Goal: Use online tool/utility: Use online tool/utility

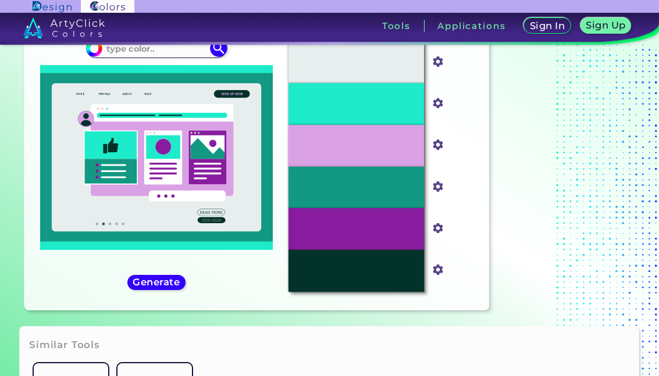
scroll to position [56, 0]
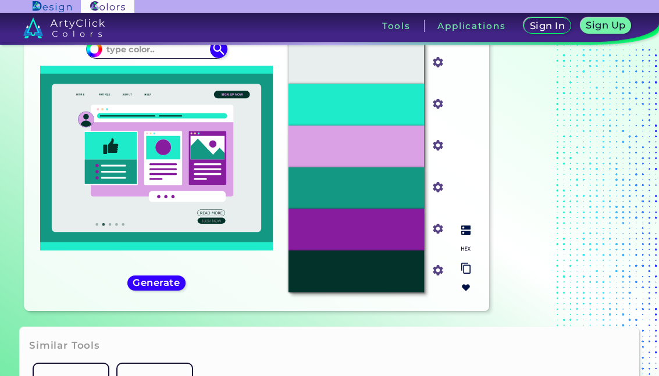
click at [441, 110] on img at bounding box center [437, 104] width 15 height 15
click at [378, 113] on div "#1EEBC9" at bounding box center [355, 105] width 135 height 42
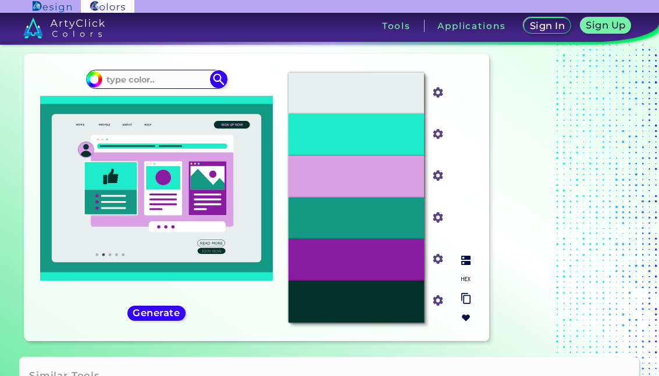
click at [99, 78] on img at bounding box center [93, 78] width 17 height 17
click at [91, 77] on input "#1eebc9" at bounding box center [92, 77] width 15 height 15
type input "#00f60d"
type input "#00F60D"
type input "#00e504"
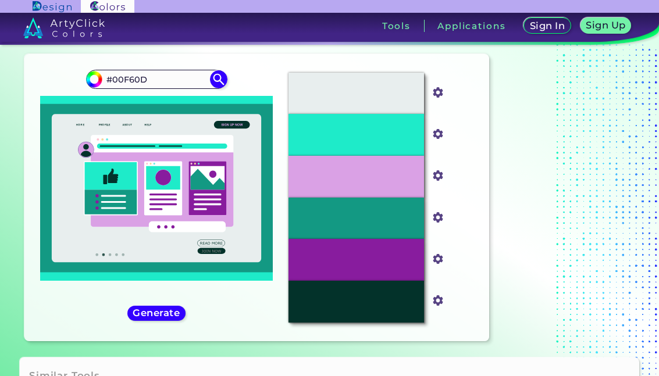
type input "#00E504"
type input "#00df03"
type input "#00DF03"
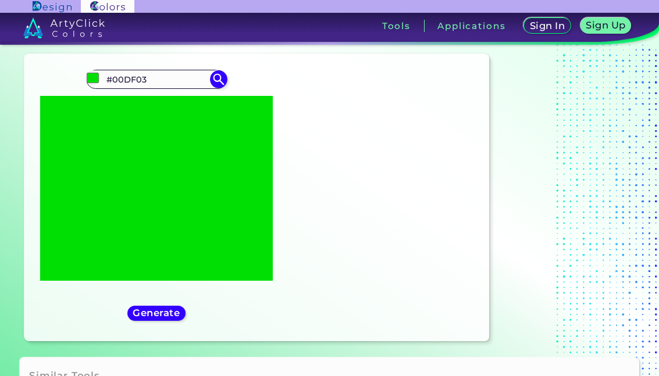
type input "#00d801"
type input "#00D801"
type input "#00ce00"
type input "#00CE00"
type input "#03c000"
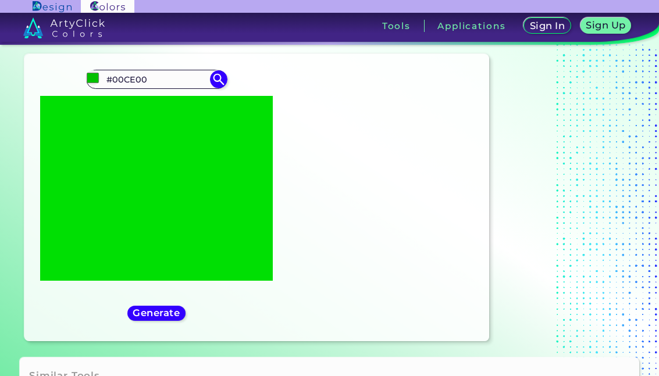
type input "#03C000"
type input "#0ab200"
type input "#0AB200"
type input "#16a400"
type input "#16A400"
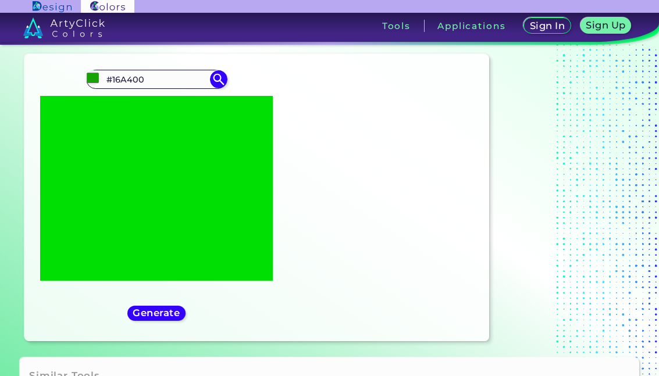
type input "#219800"
type input "#2b9000"
type input "#2B9000"
type input "#368a00"
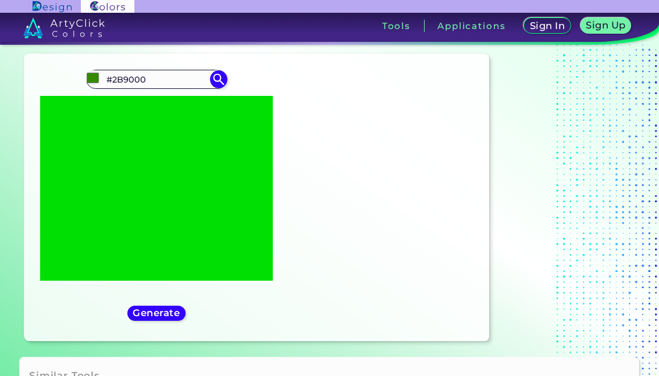
type input "#368A00"
type input "#3f8500"
type input "#3F8500"
type input "#448100"
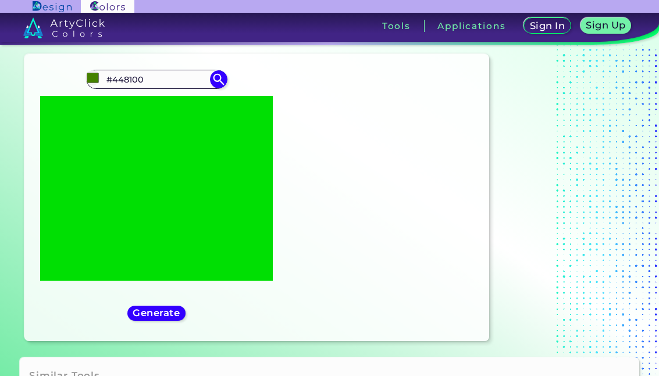
type input "#477e00"
type input "#477E00"
type input "#4a7b00"
type input "#4A7B00"
type input "#497900"
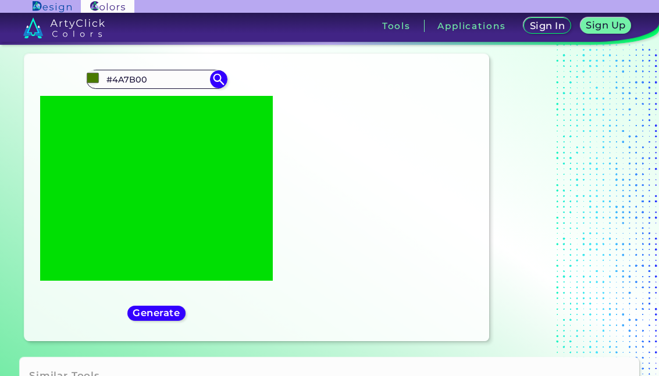
type input "#497900"
type input "#477700"
type input "#467500"
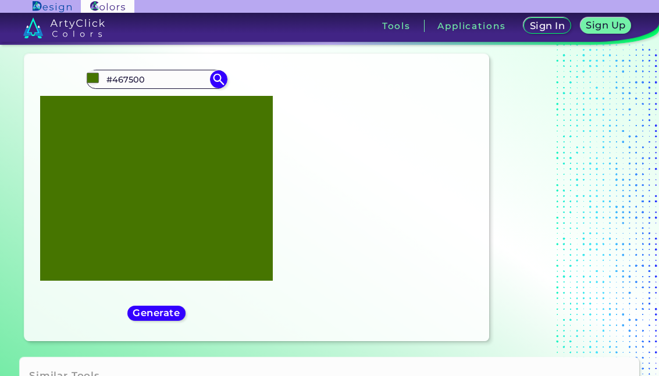
type input "#457400"
type input "#447300"
type input "#427300"
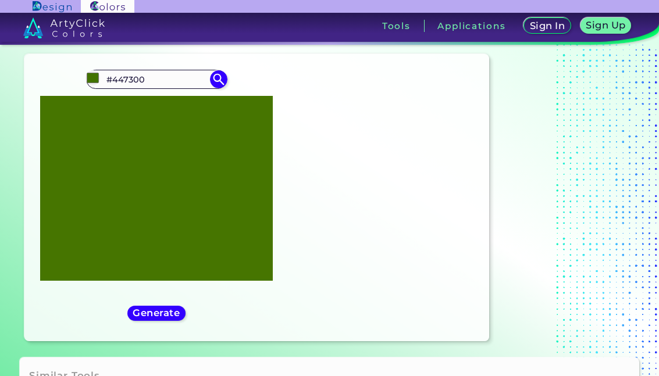
type input "#427300"
type input "#407300"
type input "#3e7300"
type input "#3E7300"
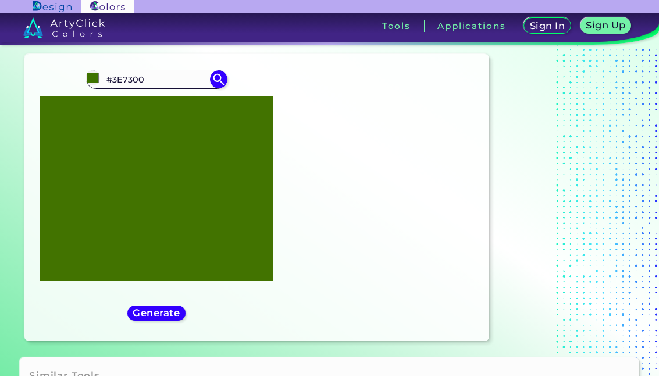
type input "#3d7500"
type input "#3D7500"
type input "#3c7500"
type input "#3C7500"
type input "#3b7700"
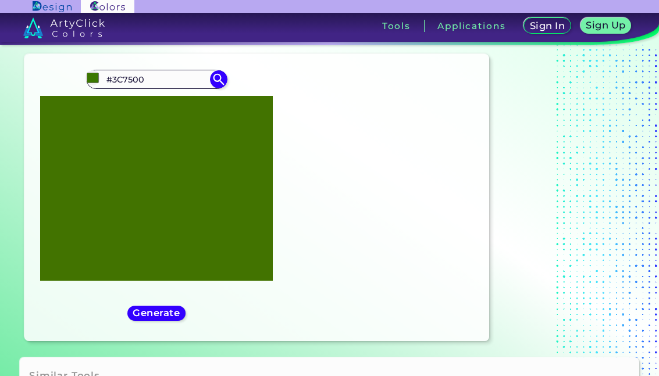
type input "#3B7700"
type input "#387b00"
type input "#387B00"
type input "#327f00"
type input "#327F00"
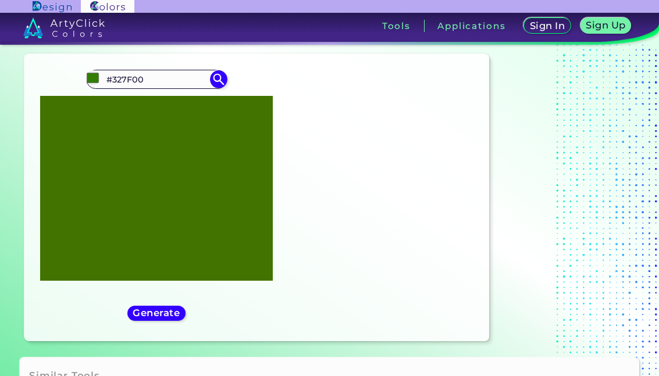
type input "#2c8500"
type input "#2C8500"
type input "#268c00"
type input "#268C00"
type input "#1e9300"
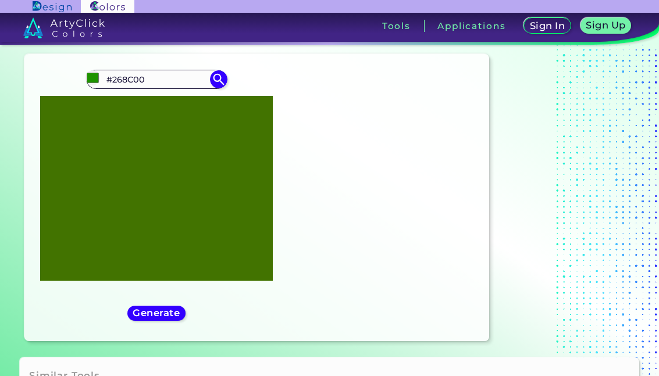
type input "#1E9300"
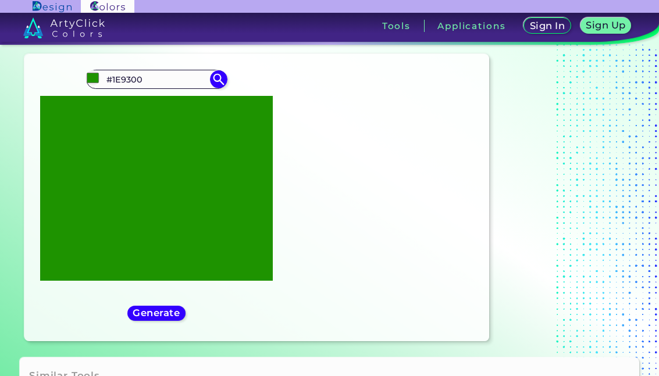
type input "#169a00"
type input "#169A00"
type input "#119e00"
type input "#119E00"
type input "#0aa200"
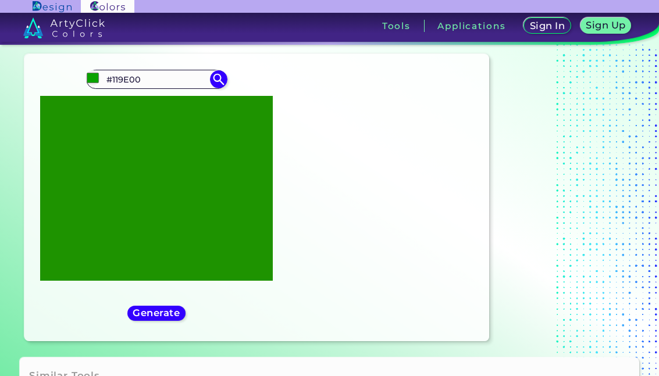
type input "#0AA200"
type input "#07a500"
type input "#07A500"
type input "#05a800"
type input "#05A800"
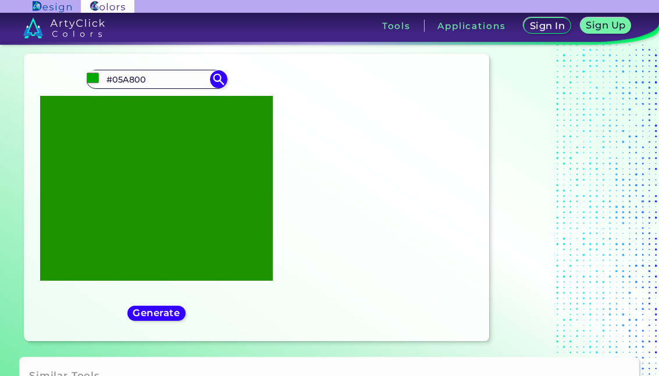
type input "#04a900"
type input "#04A900"
type input "#03aa00"
type input "#03AA00"
type input "#03ac00"
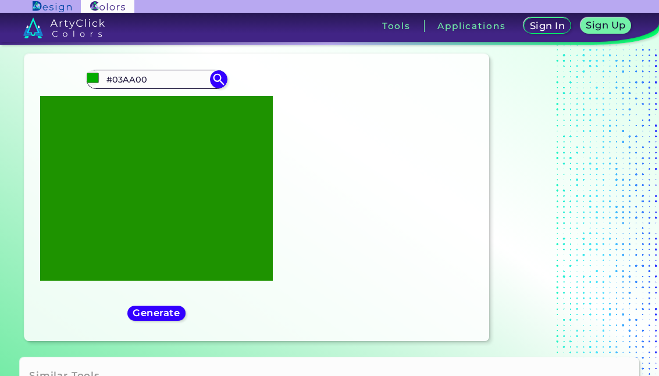
type input "#03AC00"
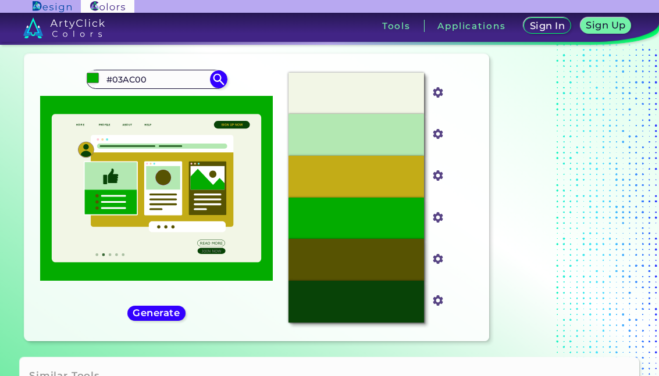
type input "#4aaf00"
type input "#4AAF00"
type input "#12c400"
type input "#12C400"
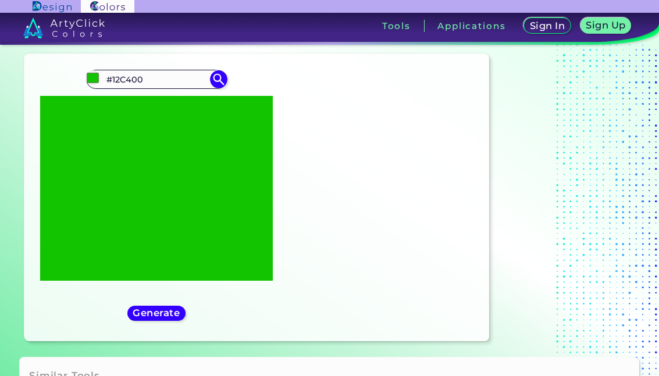
type input "#00c600"
type input "#00C600"
type input "#00c801"
type input "#00C801"
type input "#00c908"
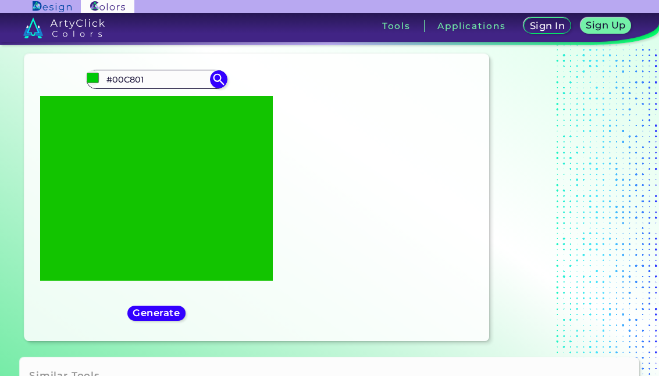
type input "#00C908"
type input "#00cb14"
type input "#00CB14"
type input "#00cb24"
type input "#00CB24"
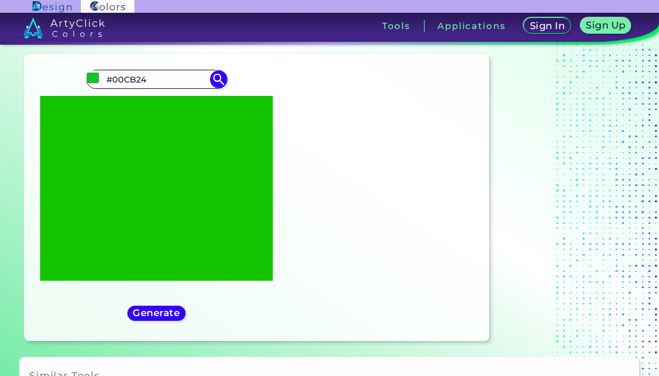
type input "#00cc3a"
type input "#00CC3A"
type input "#00cc53"
type input "#00CC53"
type input "#00cc6b"
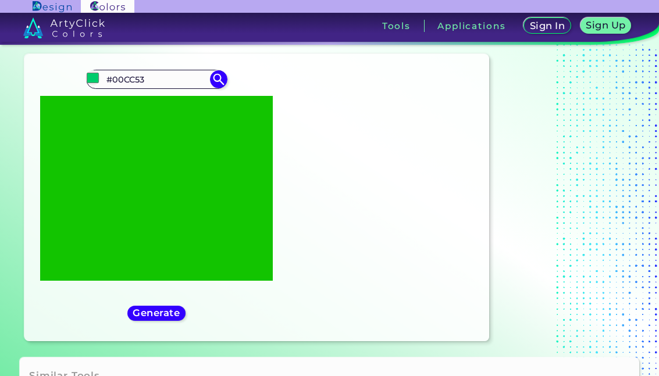
type input "#00CC6B"
type input "#00cc84"
type input "#00CC84"
type input "#00cc95"
type input "#00CC95"
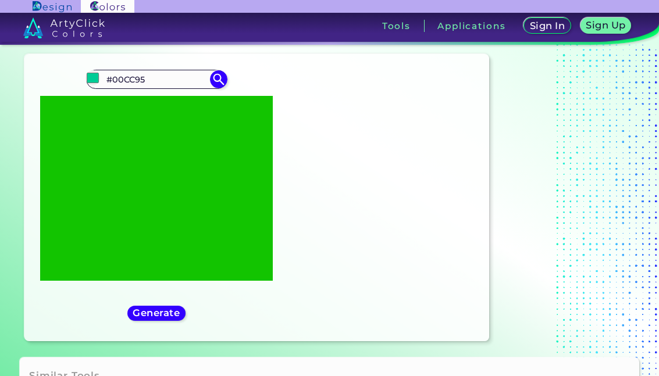
type input "#00cc9f"
type input "#00CC9F"
type input "#00cca8"
type input "#00CCA8"
type input "#00cbad"
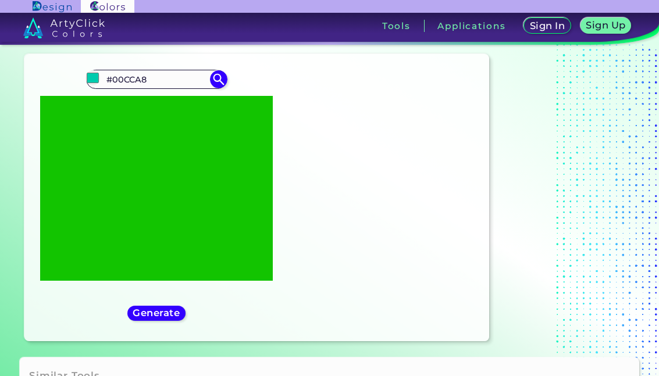
type input "#00CBAD"
type input "#00cab1"
type input "#00CAB1"
type input "#00c9b7"
type input "#00C9B7"
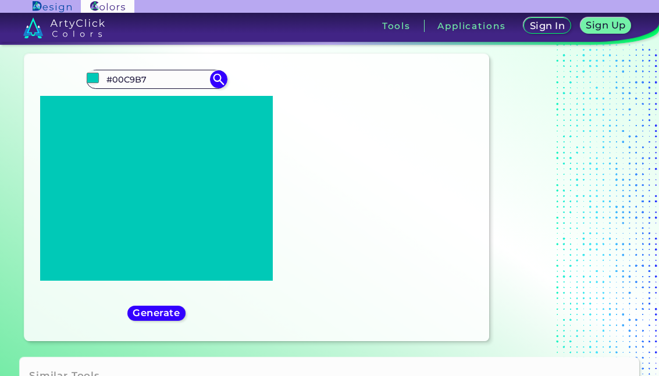
type input "#00c7bd"
type input "#00C7BD"
type input "#00c5c2"
type input "#00C5C2"
type input "#00c2c2"
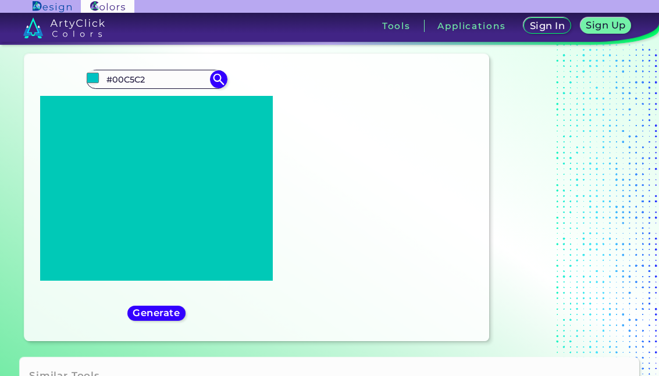
type input "#00C2C2"
type input "#00b8bd"
type input "#00B8BD"
type input "#00a6b9"
type input "#00A6B9"
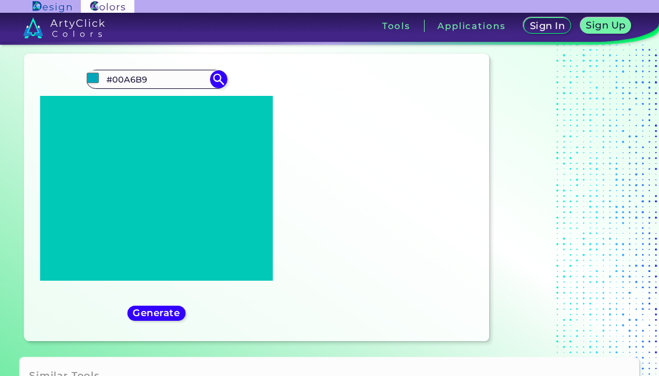
type input "#008fb5"
type input "#008FB5"
type input "#0078b1"
type input "#0078B1"
type input "#005dad"
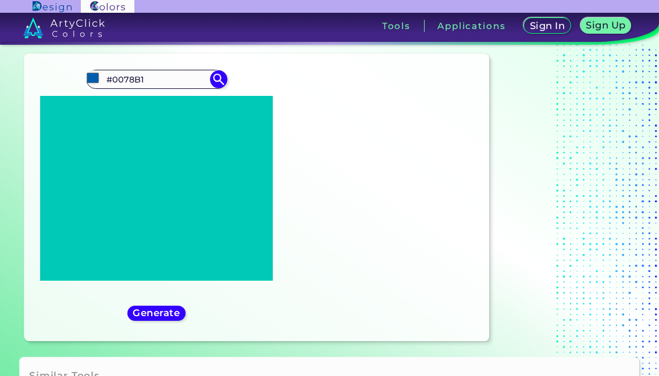
type input "#005DAD"
type input "#0043a8"
type input "#0043A8"
type input "#002ba2"
type input "#002BA2"
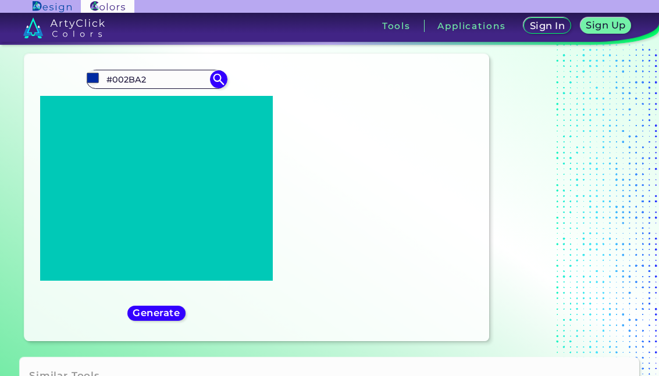
type input "#00199c"
type input "#00199C"
type input "#000b94"
type input "#000B94"
type input "#00028c"
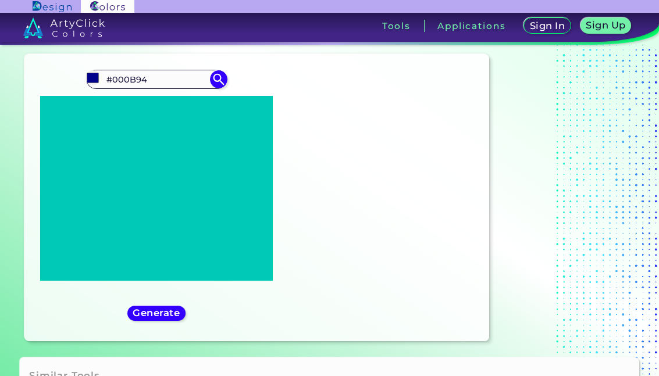
type input "#00028C"
type input "#000084"
type input "#01007c"
type input "#01007C"
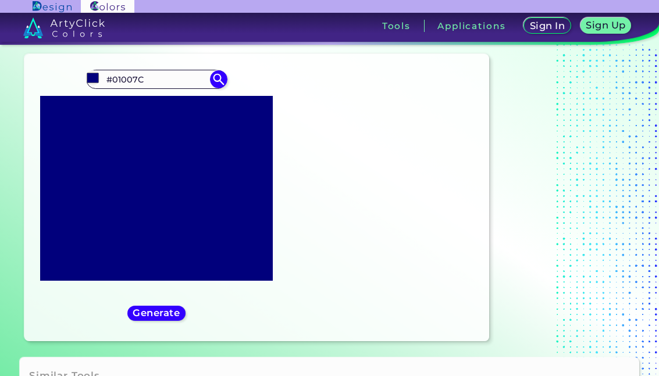
type input "#060075"
type input "#0c006e"
type input "#0C006E"
type input "#130066"
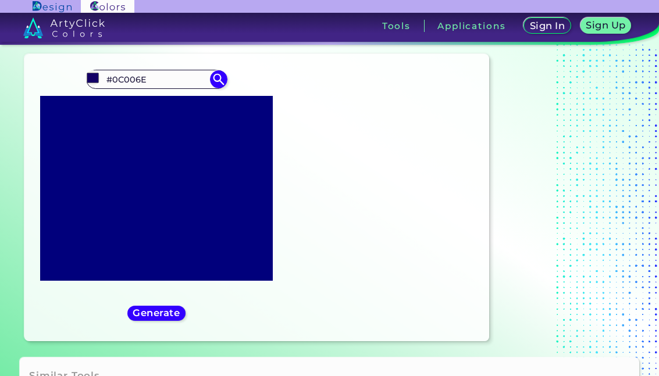
type input "#130066"
type input "#190061"
type input "#1e005c"
type input "#1E005C"
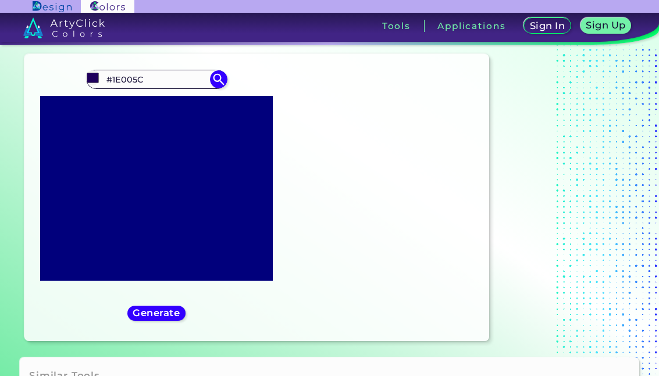
type input "#220058"
type input "#220056"
type input "#210054"
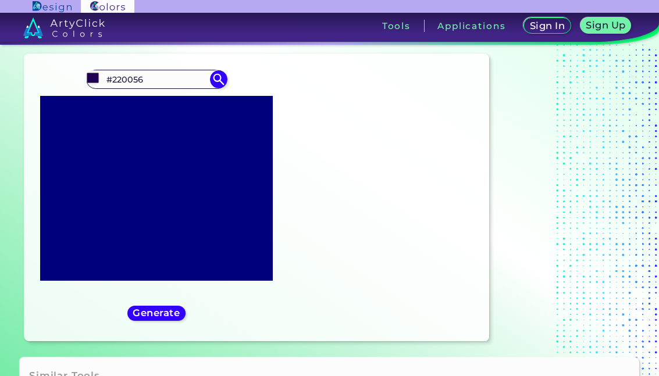
type input "#210054"
type input "#210053"
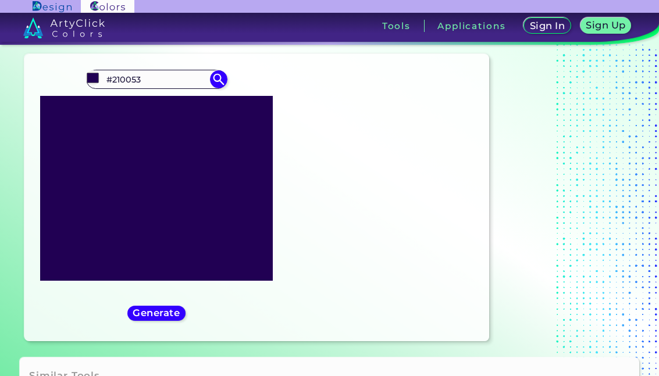
type input "#210052"
type input "#200051"
type input "#210050"
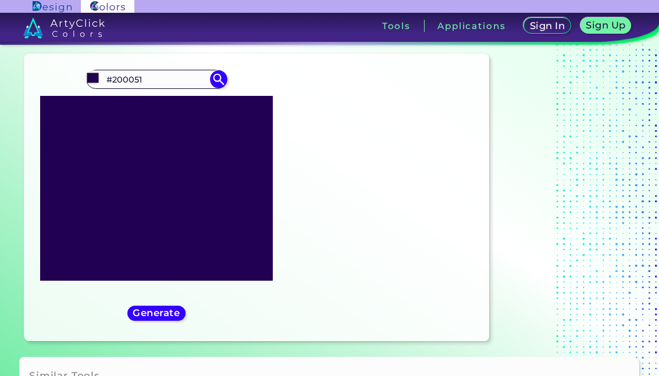
type input "#210050"
type input "#22004e"
type input "#22004E"
type input "#22004c"
type input "#22004C"
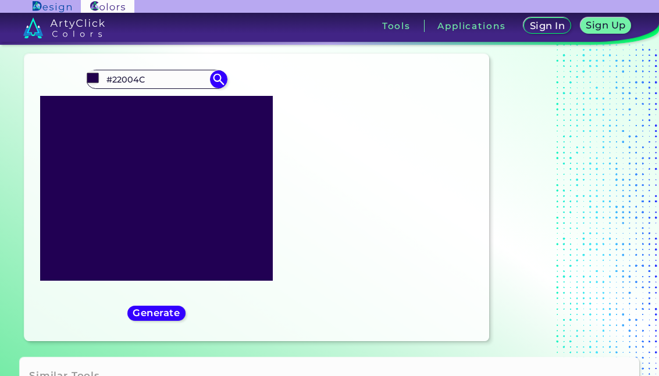
type input "#24004a"
type input "#24004A"
type input "#250048"
type input "#260045"
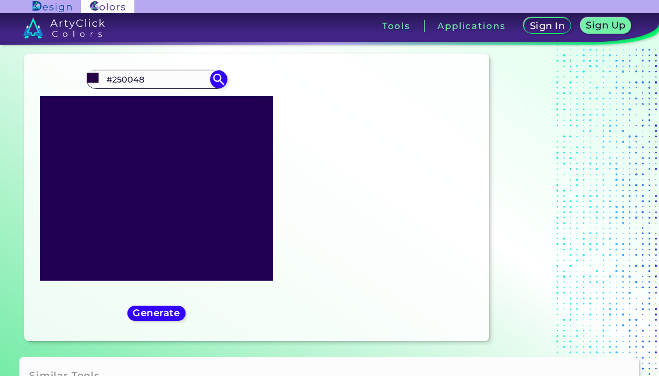
type input "#260045"
type input "#270042"
type input "#270040"
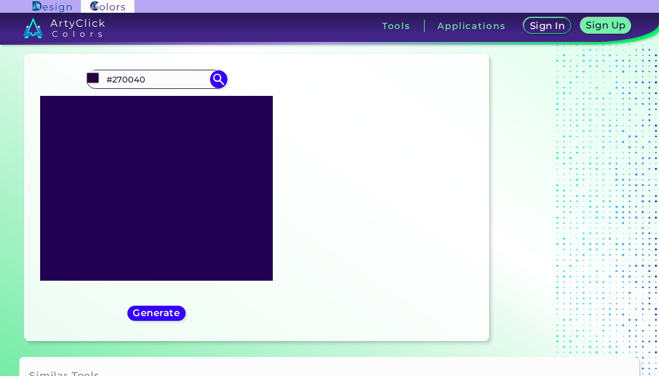
type input "#26003d"
type input "#26003D"
type input "#26003b"
type input "#26003B"
type input "#250039"
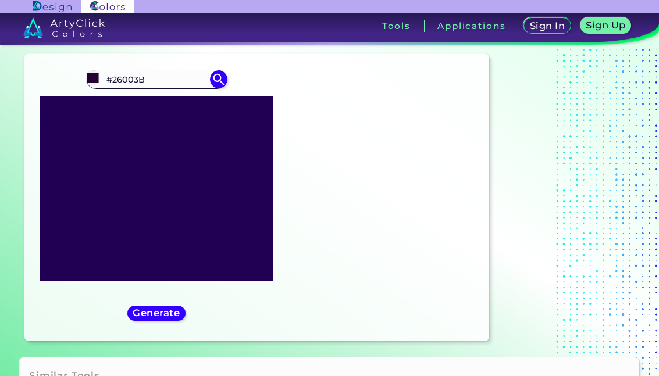
type input "#250039"
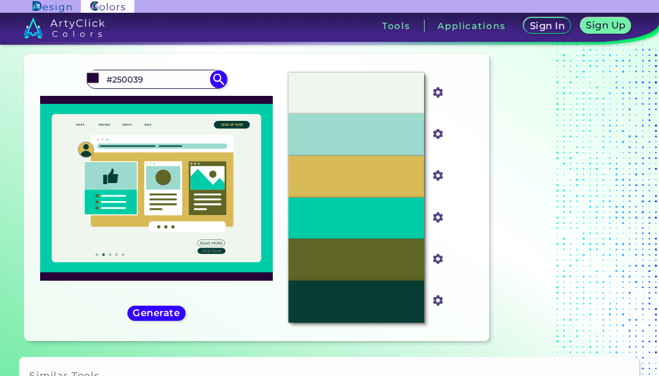
type input "#240038"
type input "#230037"
type input "#230036"
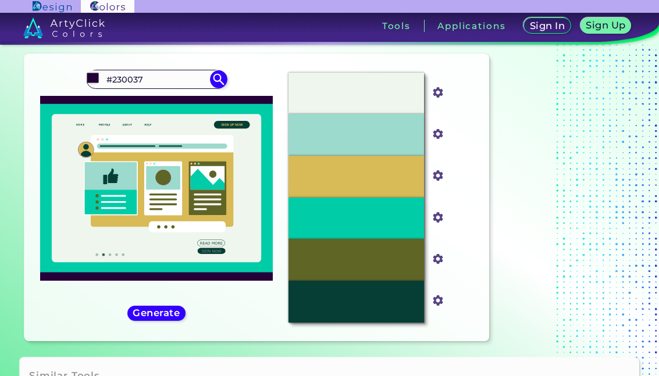
type input "#230036"
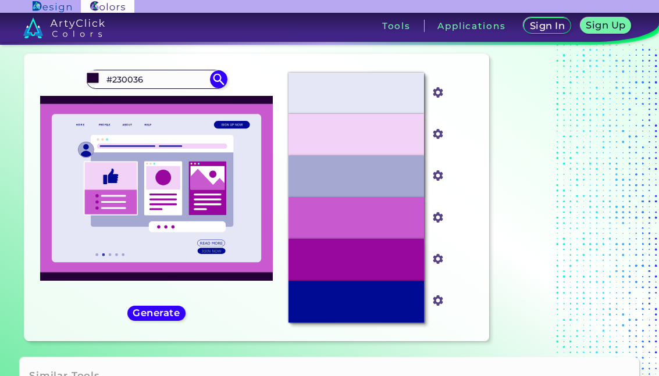
type input "#220035"
type input "#210035"
type input "#200035"
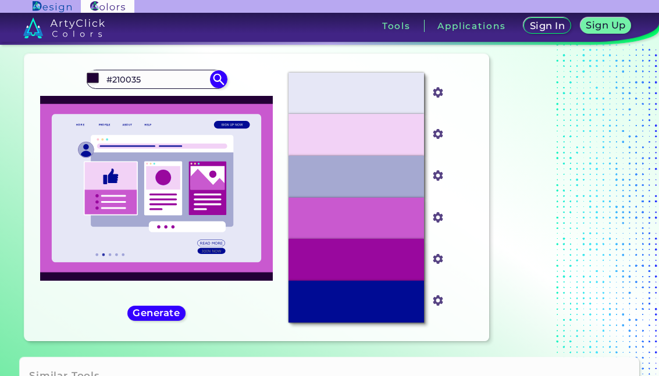
type input "#200035"
type input "#1f0035"
type input "#1F0035"
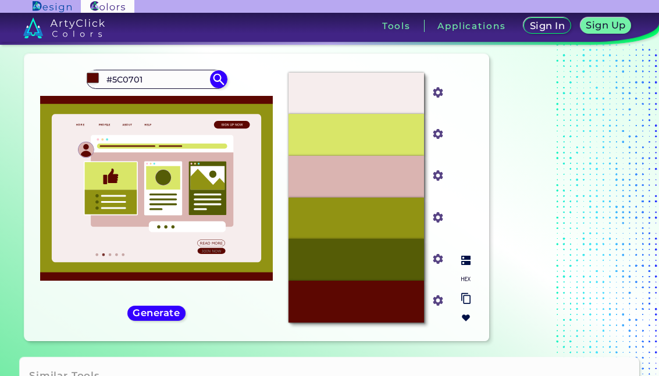
click at [463, 265] on img at bounding box center [465, 260] width 9 height 9
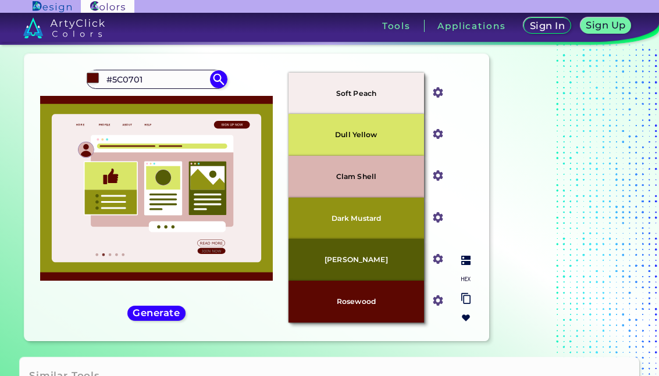
click at [390, 281] on div "[PERSON_NAME]" at bounding box center [355, 260] width 135 height 42
click at [484, 332] on div "Oops - something went wrong. Please try again. Soft Peach #f6eded Dull Yellow #…" at bounding box center [256, 197] width 465 height 287
click at [170, 317] on h5 "Generate" at bounding box center [156, 313] width 42 height 9
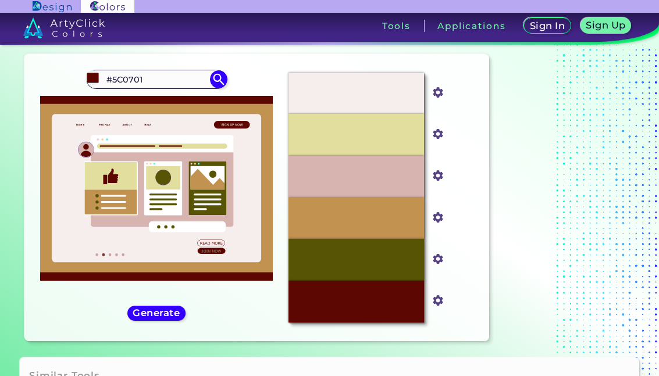
click at [154, 332] on div "#5c0701 #5C0701 Generate Acadia ◉ ◉" at bounding box center [156, 197] width 245 height 269
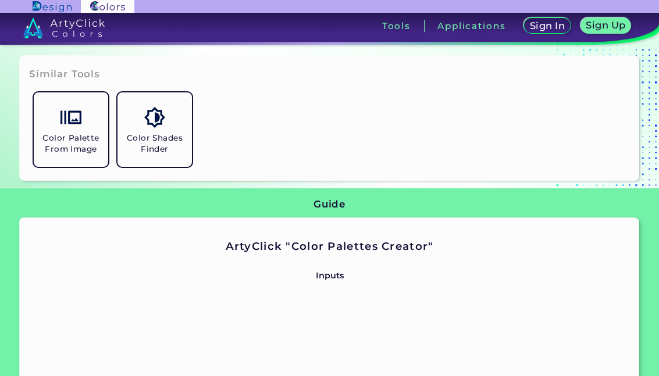
scroll to position [331, 0]
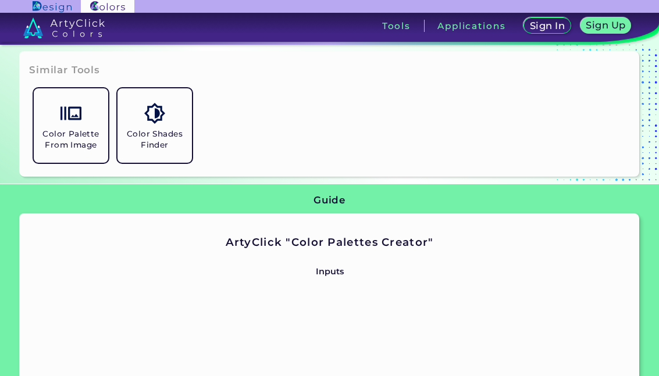
click at [135, 151] on h5 "Color Shades Finder" at bounding box center [154, 139] width 65 height 22
